Goal: Find contact information: Find contact information

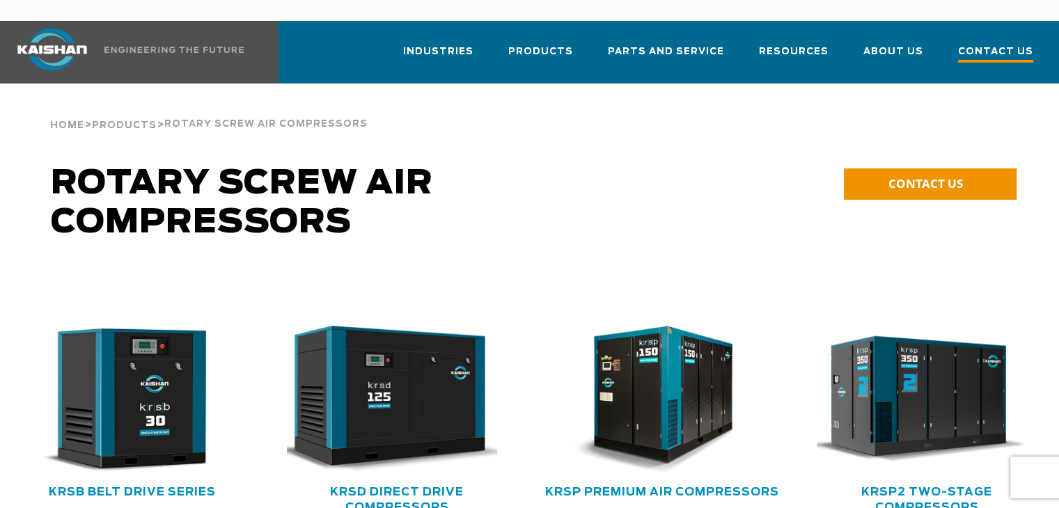
click at [986, 44] on span "Contact Us" at bounding box center [995, 53] width 75 height 19
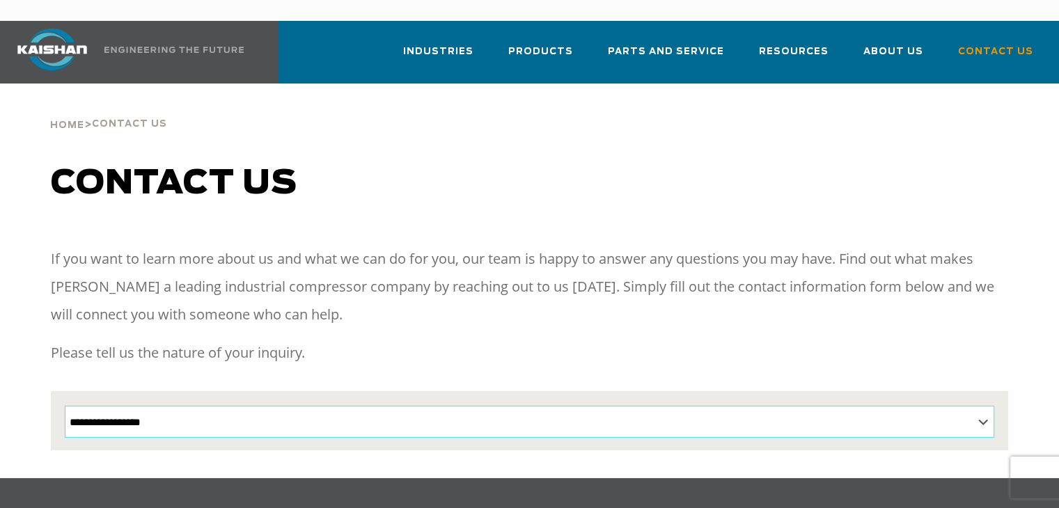
click at [977, 406] on select "**********" at bounding box center [529, 422] width 929 height 32
click at [408, 164] on h1 "Contact us" at bounding box center [529, 183] width 957 height 39
